Goal: Find specific fact

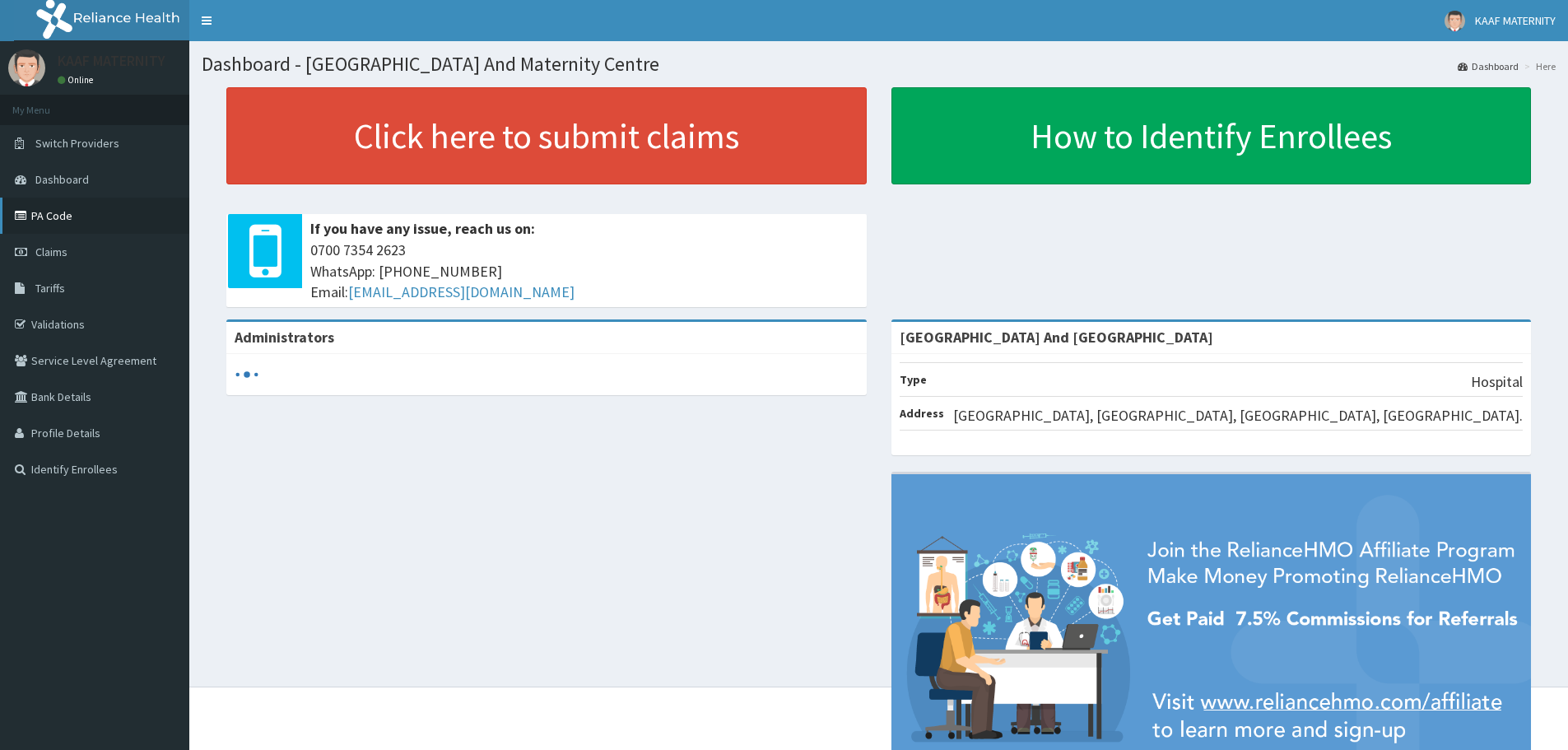
click at [66, 220] on link "PA Code" at bounding box center [95, 216] width 189 height 36
click at [60, 218] on link "PA Code" at bounding box center [95, 216] width 189 height 36
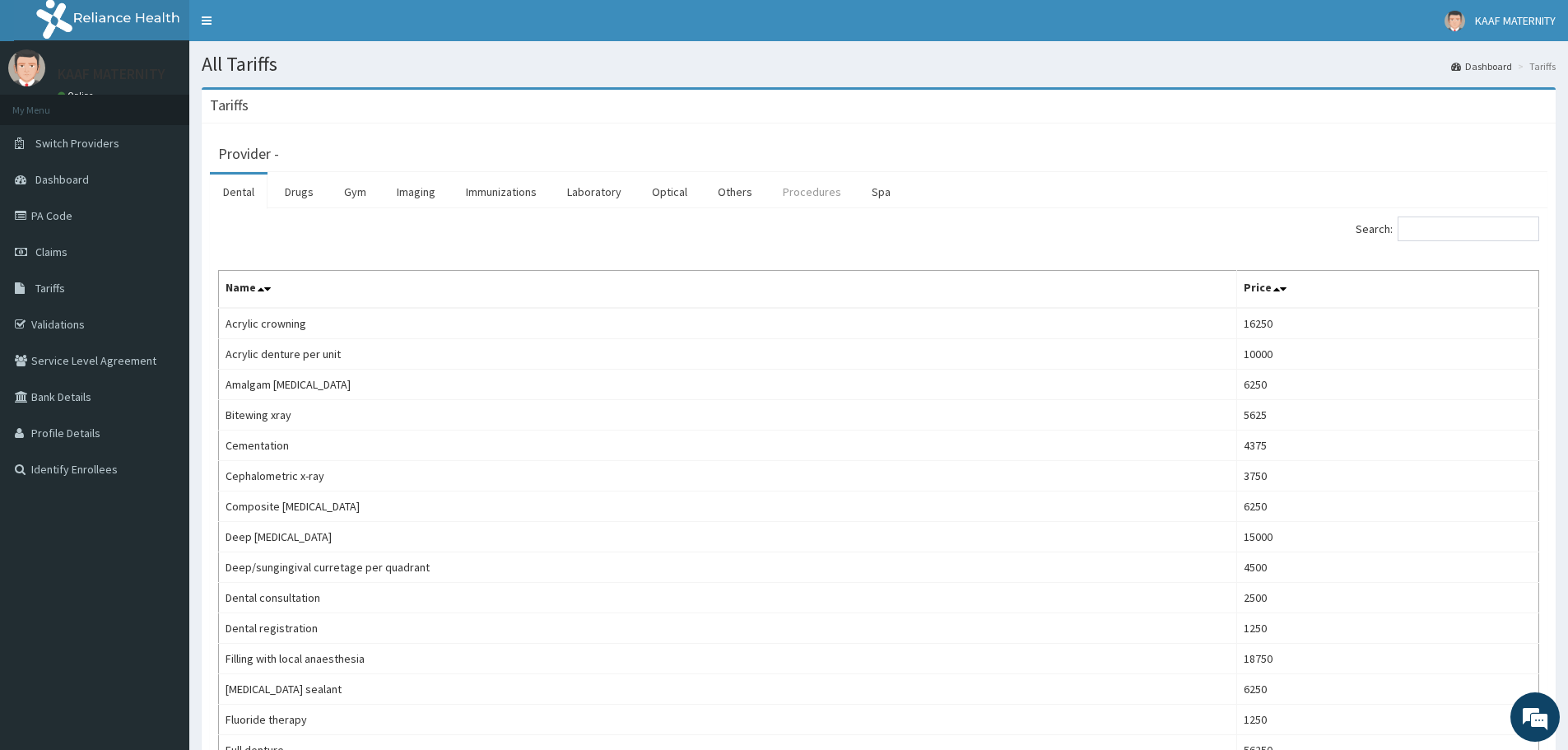
click at [793, 189] on link "Procedures" at bounding box center [812, 191] width 85 height 35
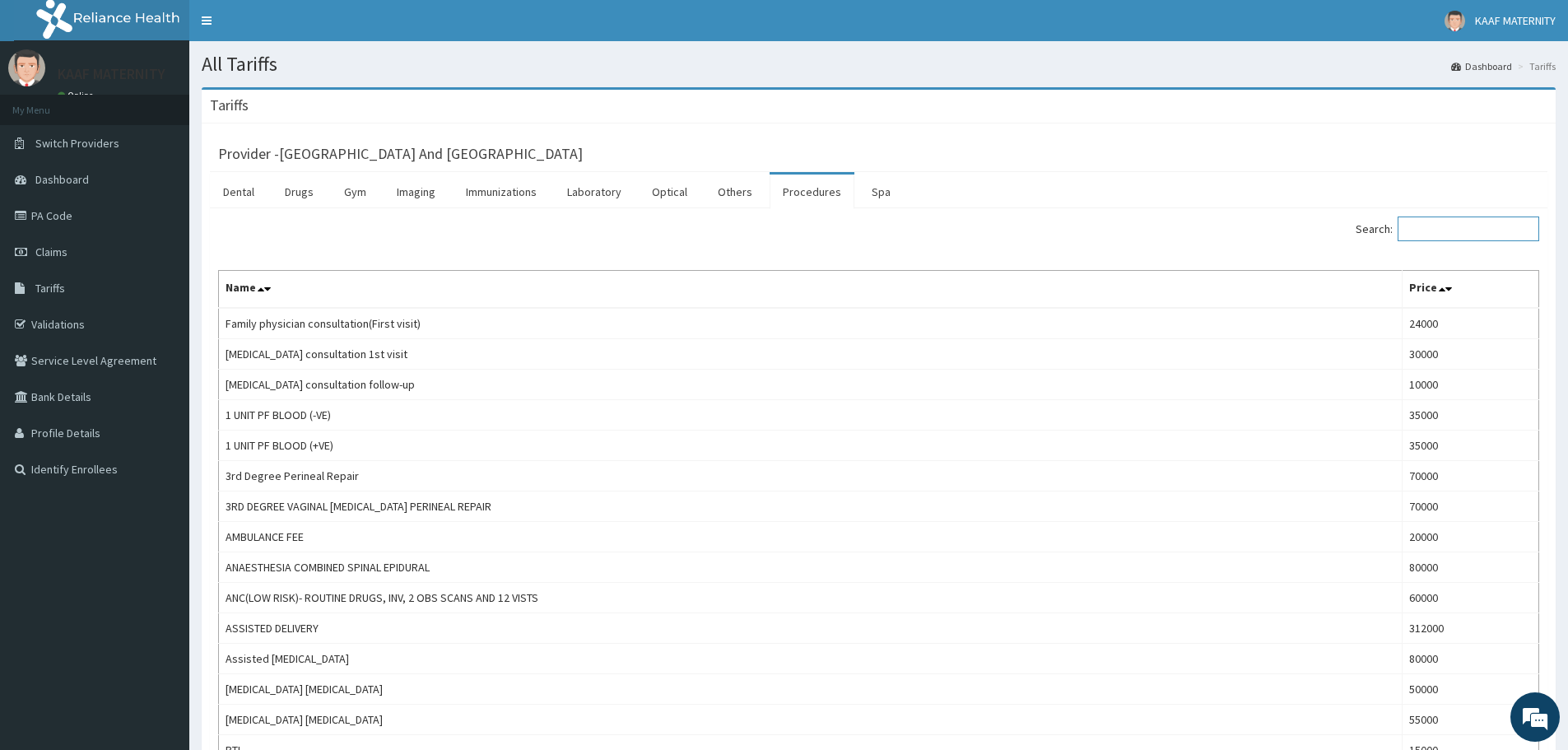
click at [1428, 229] on input "Search:" at bounding box center [1469, 229] width 142 height 25
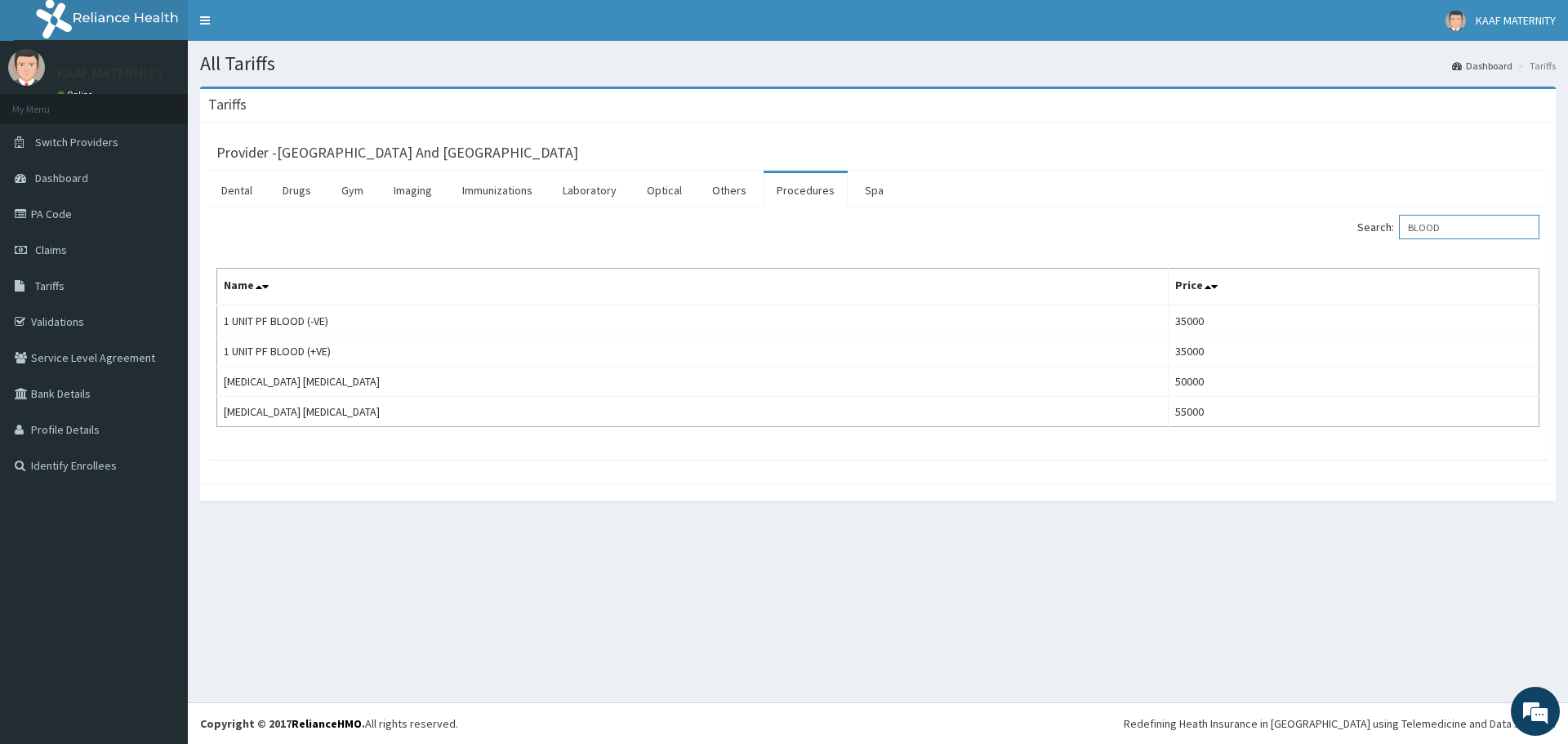
type input "BLOOD"
click at [63, 217] on link "PA Code" at bounding box center [94, 214] width 188 height 36
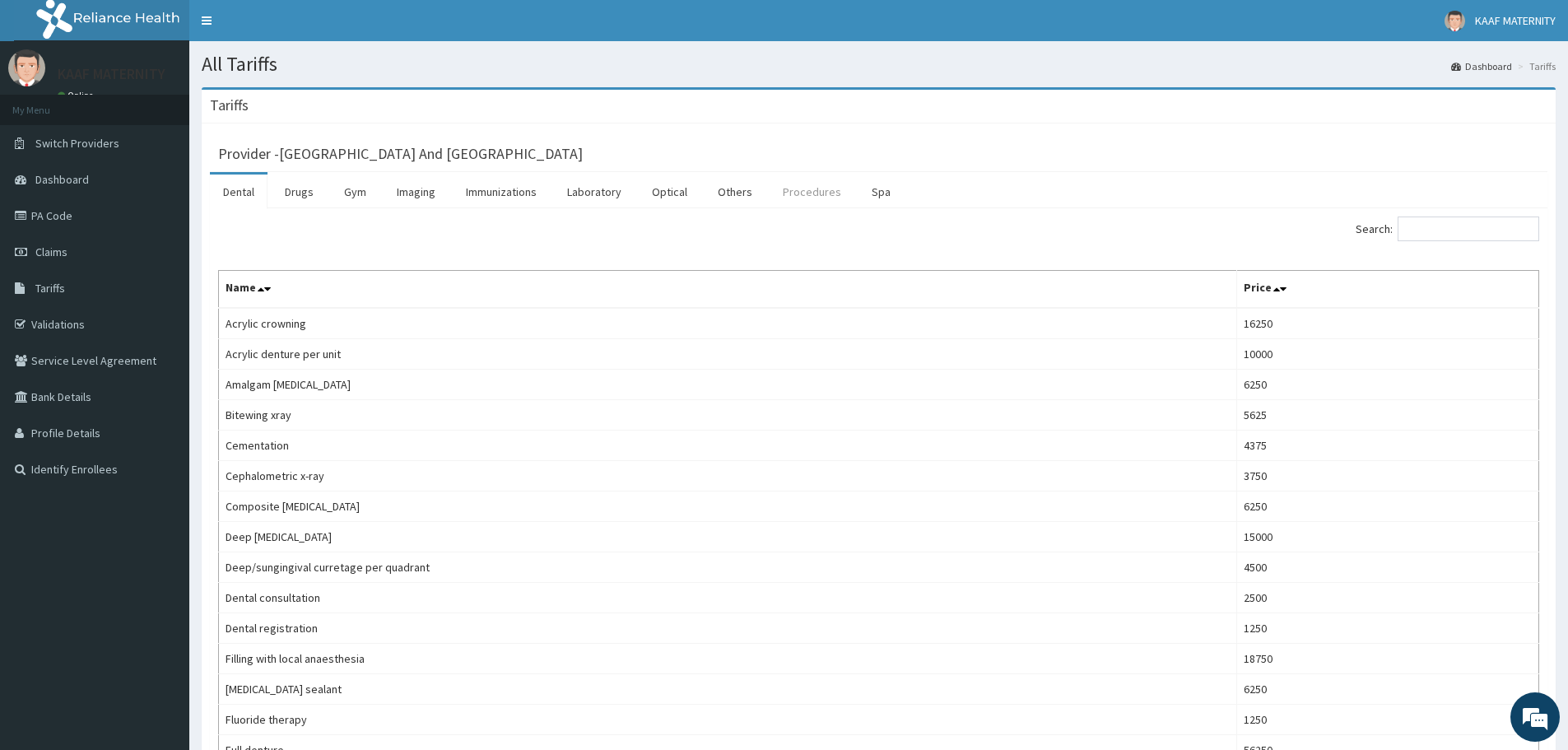
click at [799, 190] on link "Procedures" at bounding box center [812, 191] width 85 height 35
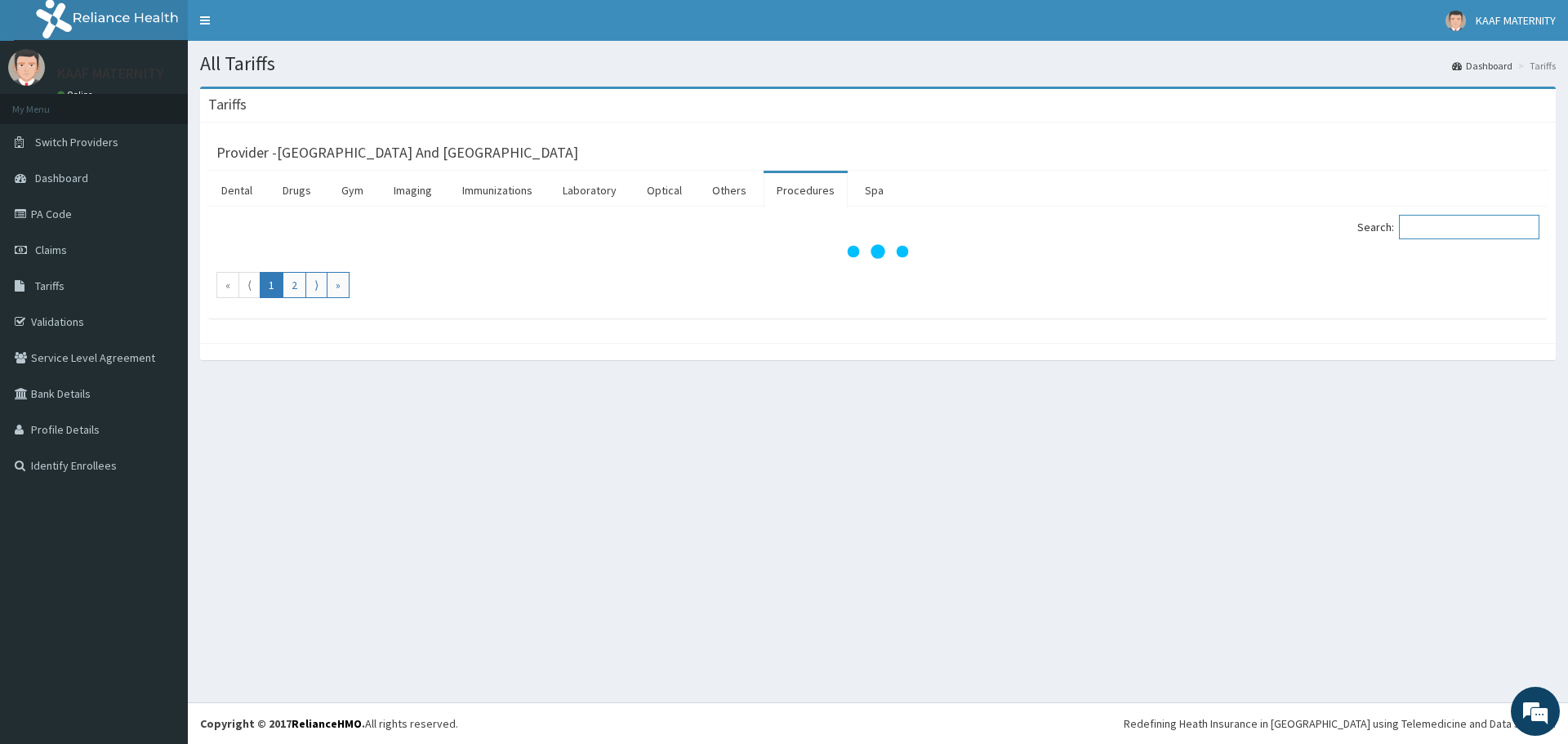
click at [1451, 225] on input "Search:" at bounding box center [1469, 227] width 141 height 24
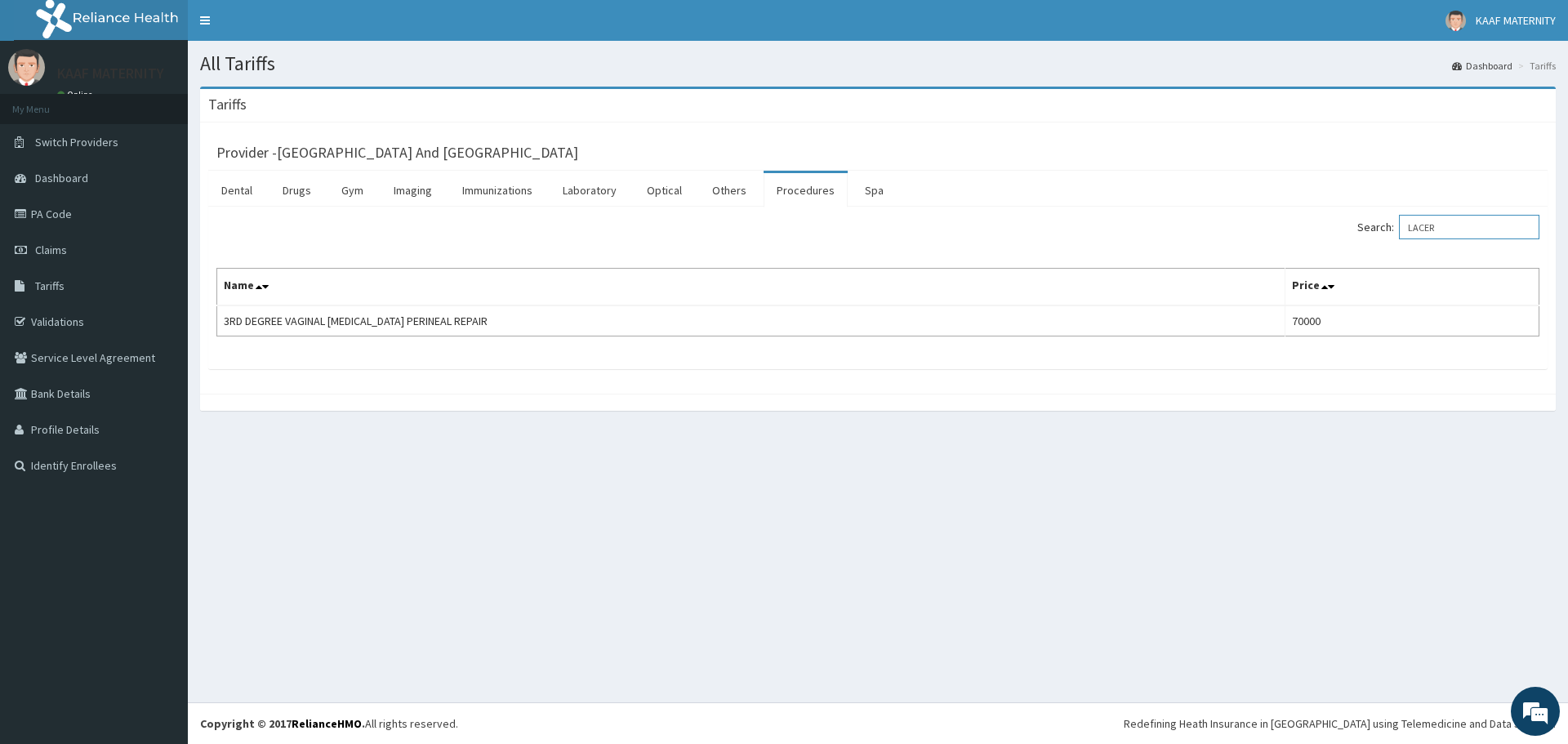
type input "LACER"
